Goal: Information Seeking & Learning: Learn about a topic

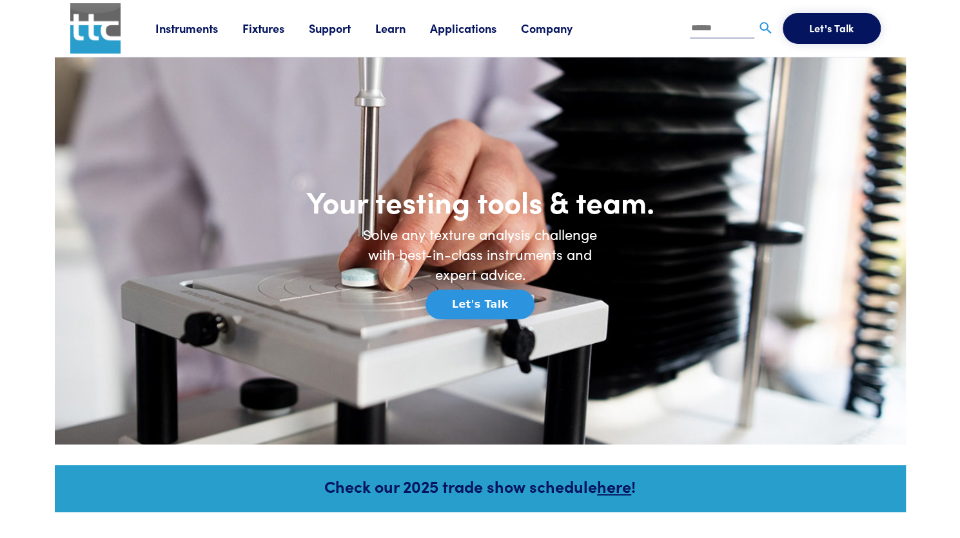
click at [333, 29] on link "Support" at bounding box center [342, 28] width 66 height 16
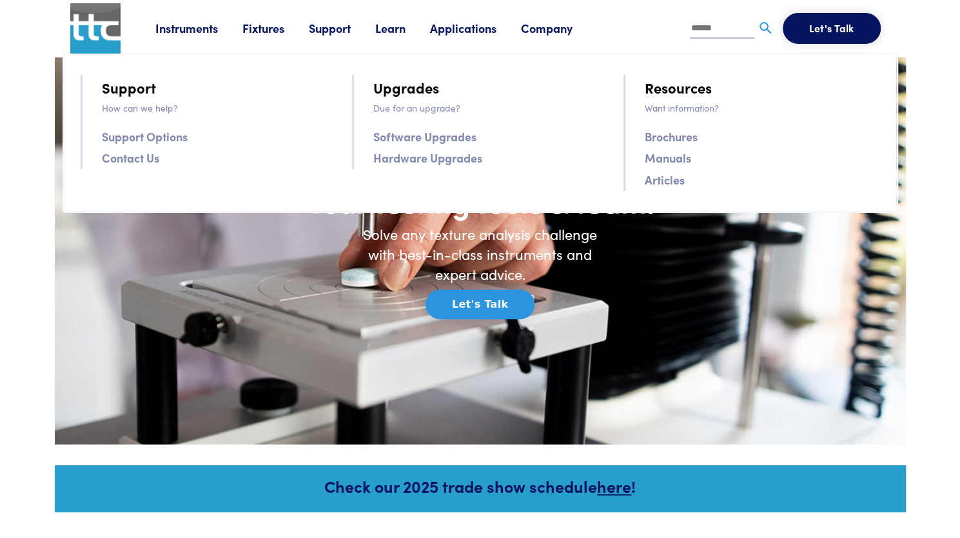
click at [675, 386] on div "Your testing tools & team. Solve any texture analysis challenge with best-in-cl…" at bounding box center [480, 250] width 789 height 325
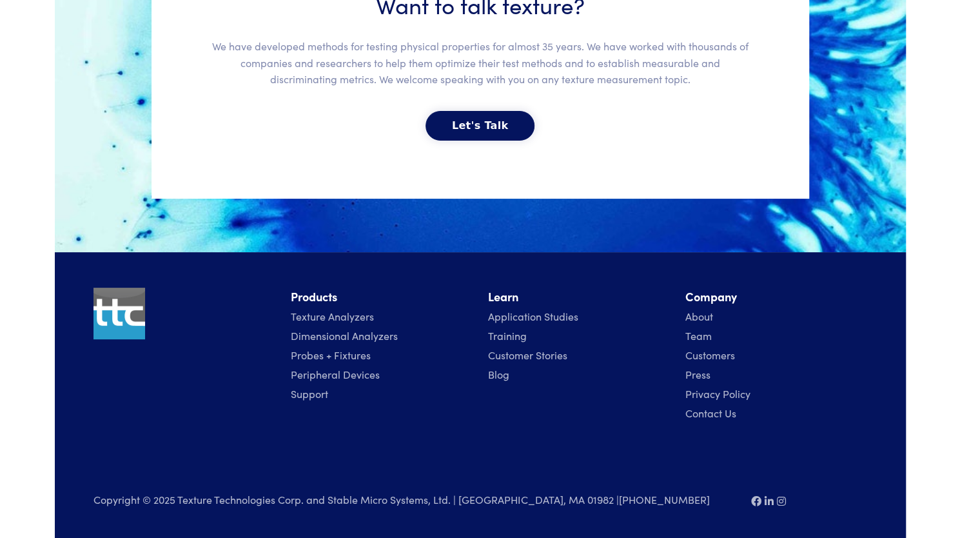
scroll to position [2902, 0]
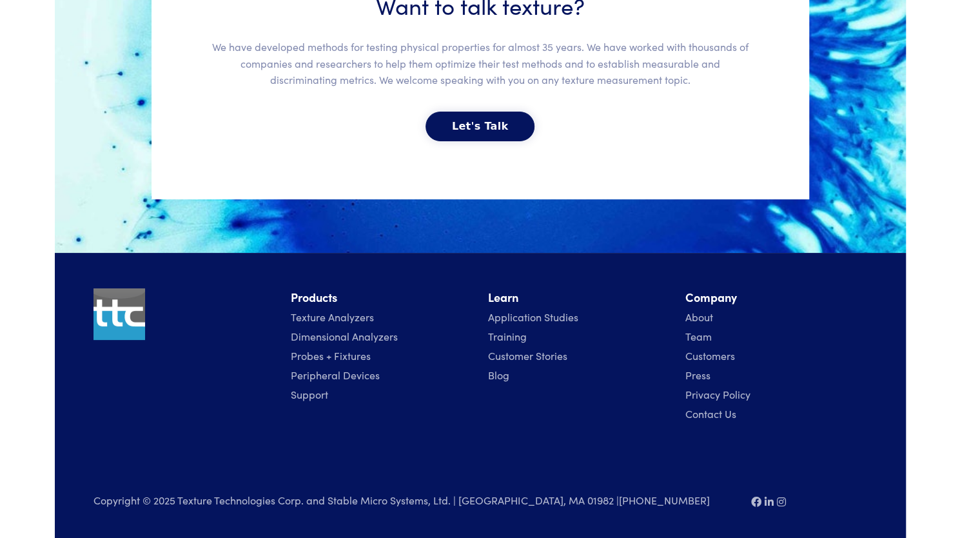
click at [350, 309] on link "Texture Analyzers" at bounding box center [332, 316] width 83 height 14
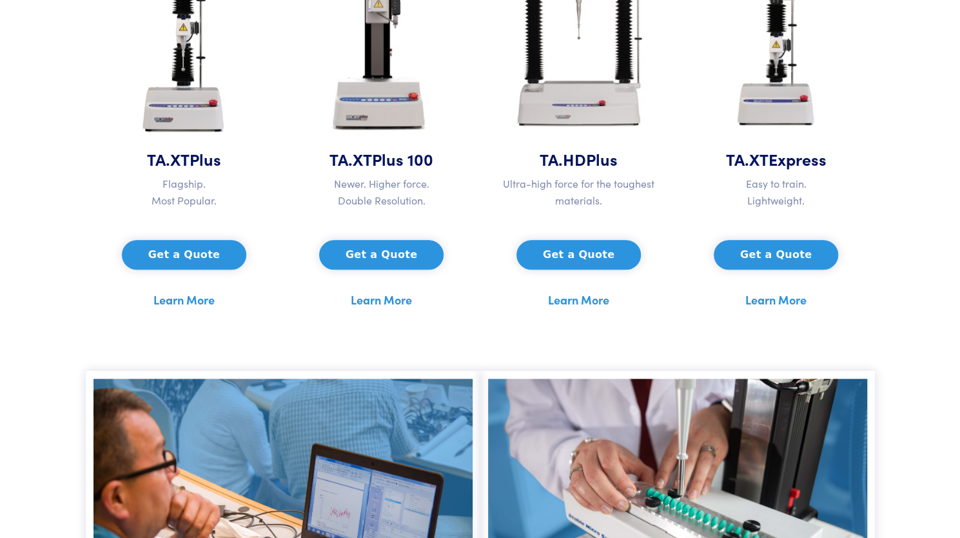
scroll to position [691, 0]
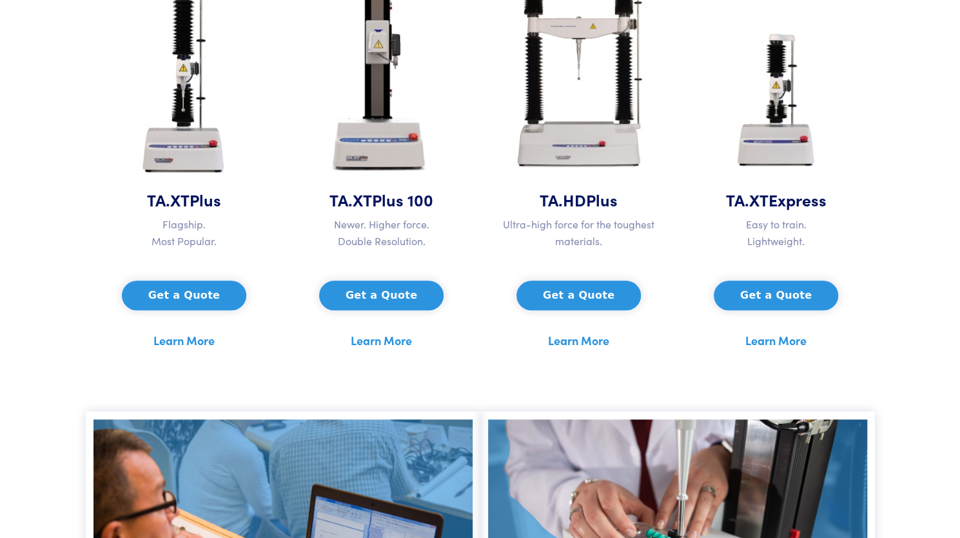
click at [179, 335] on link "Learn More" at bounding box center [183, 340] width 61 height 19
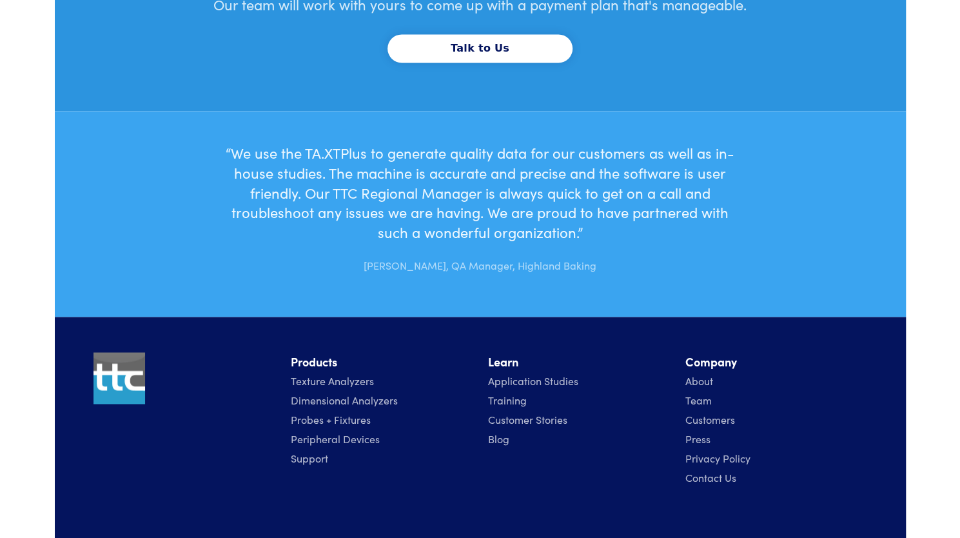
scroll to position [4038, 0]
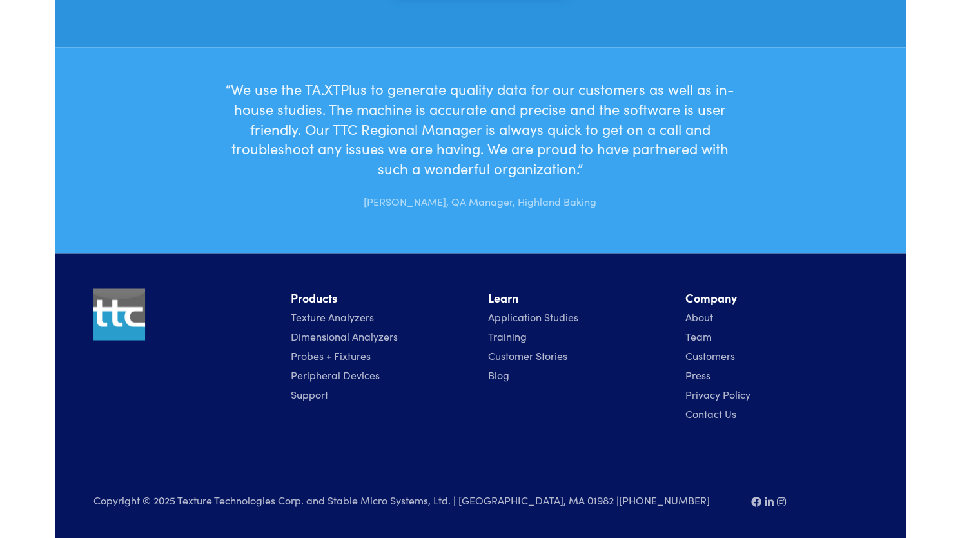
click at [337, 373] on link "Peripheral Devices" at bounding box center [335, 374] width 89 height 14
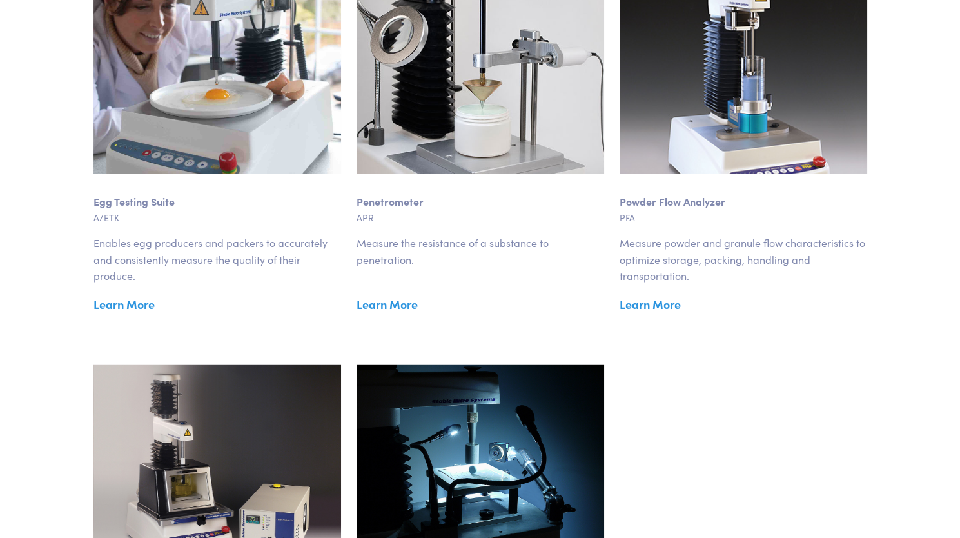
scroll to position [1342, 0]
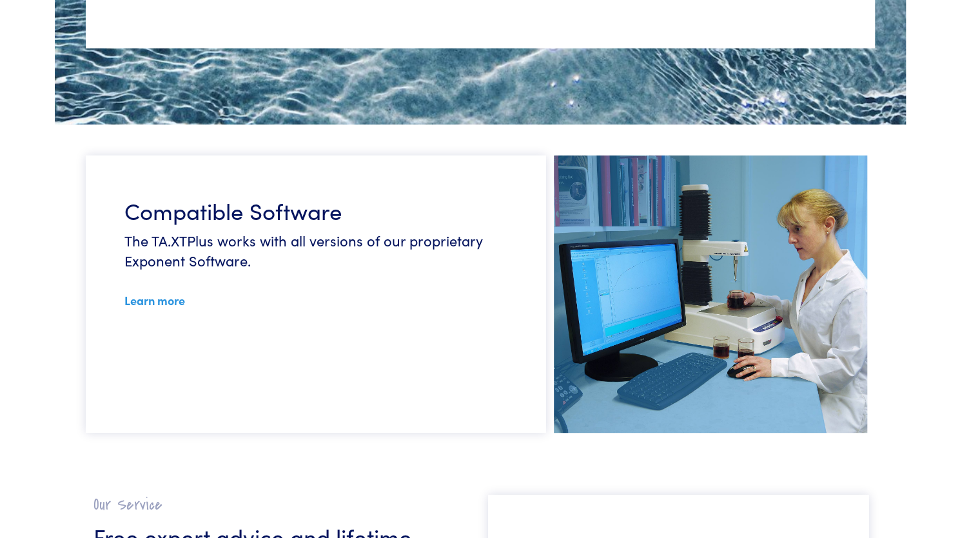
scroll to position [3003, 0]
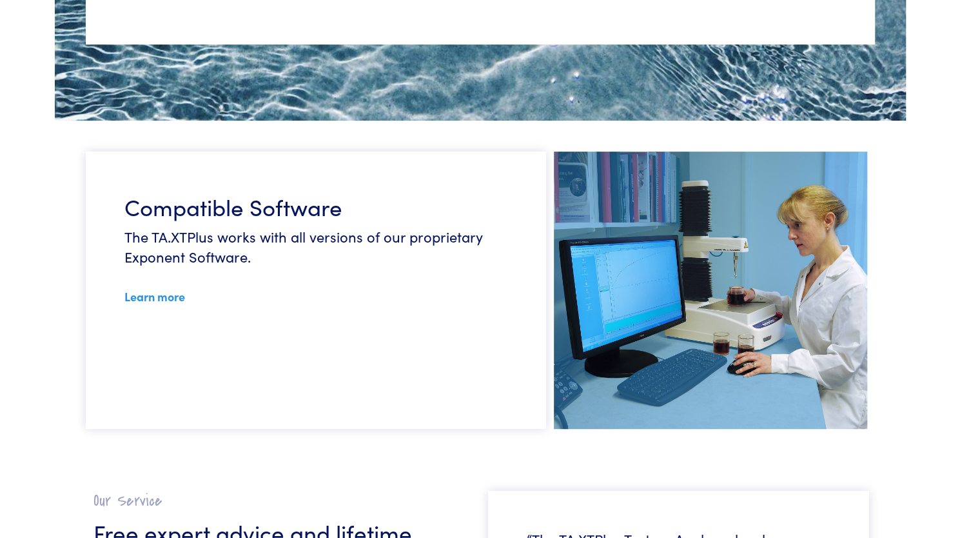
click at [168, 295] on link "Learn more" at bounding box center [154, 296] width 61 height 16
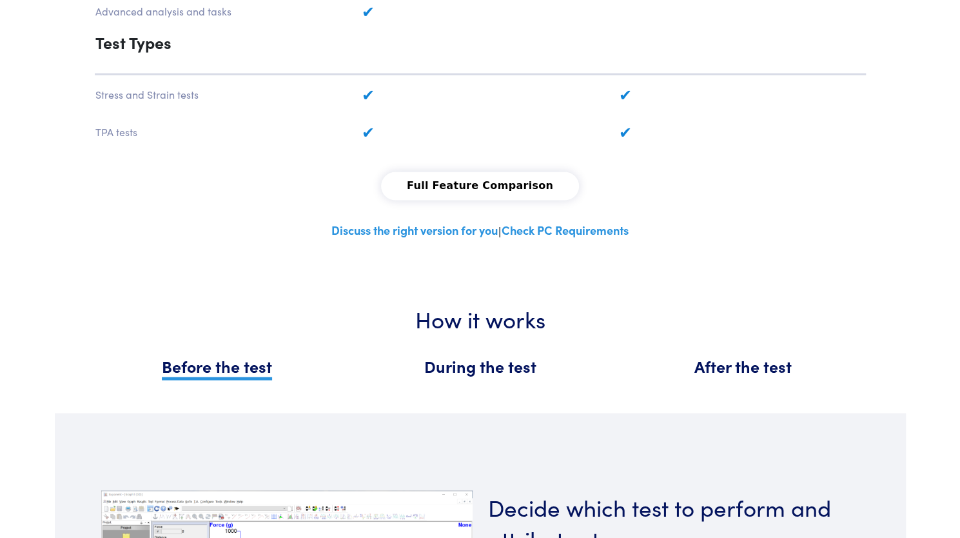
scroll to position [1140, 0]
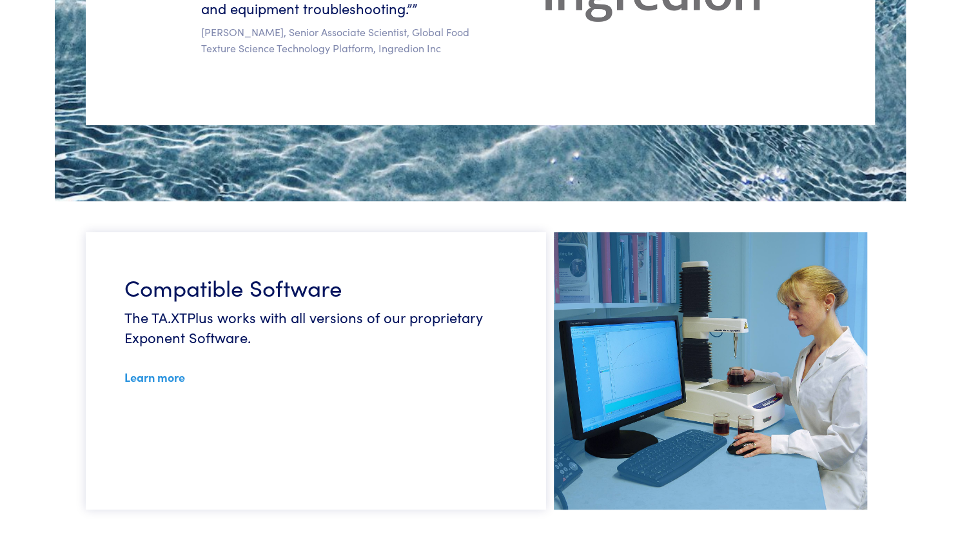
scroll to position [3038, 0]
